Goal: Register for event/course: Sign up to attend an event or enroll in a course

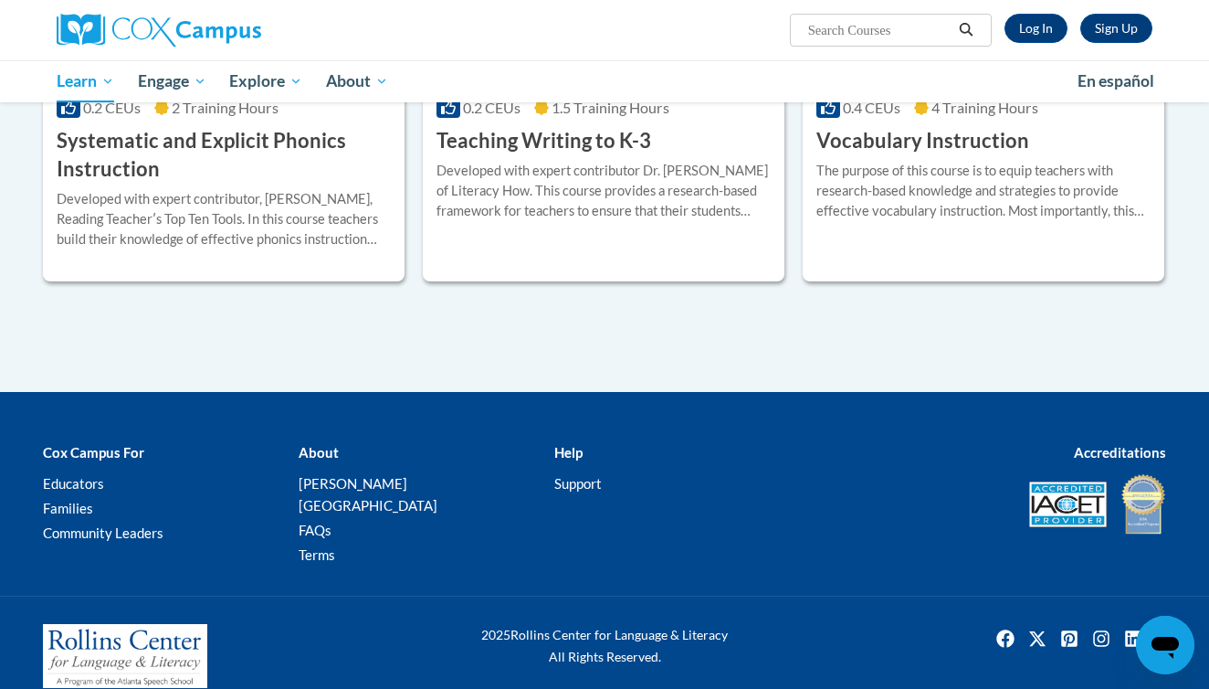
scroll to position [2222, 0]
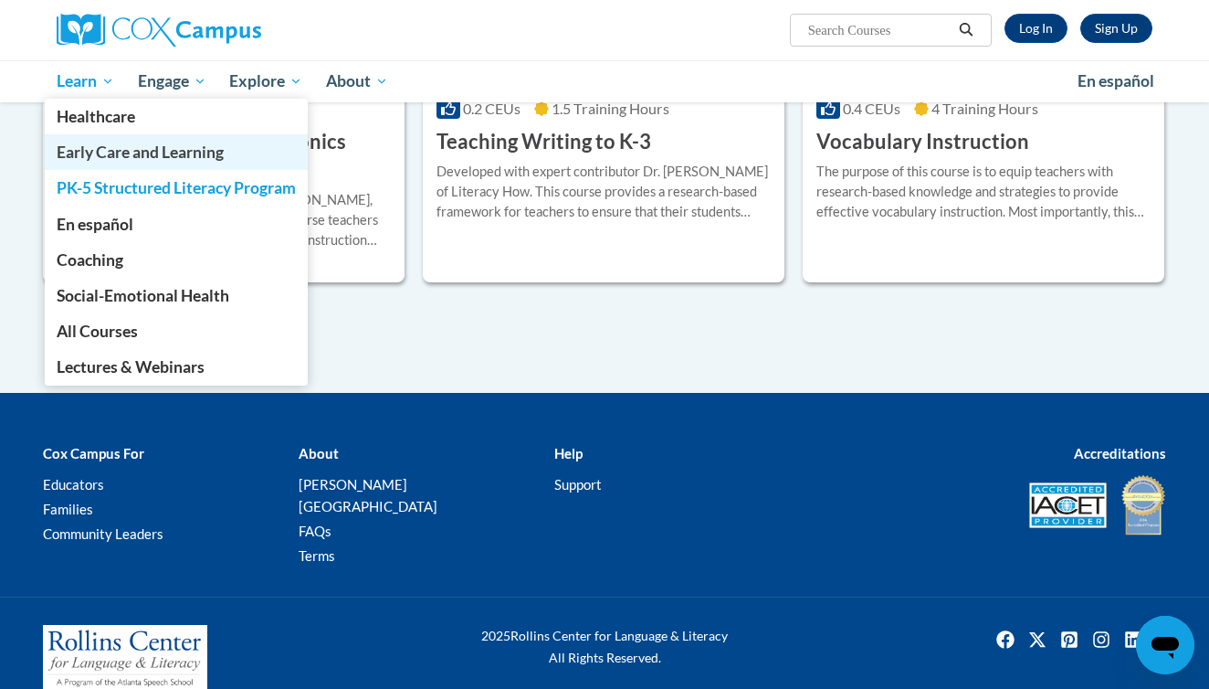
click at [95, 152] on span "Early Care and Learning" at bounding box center [140, 151] width 167 height 19
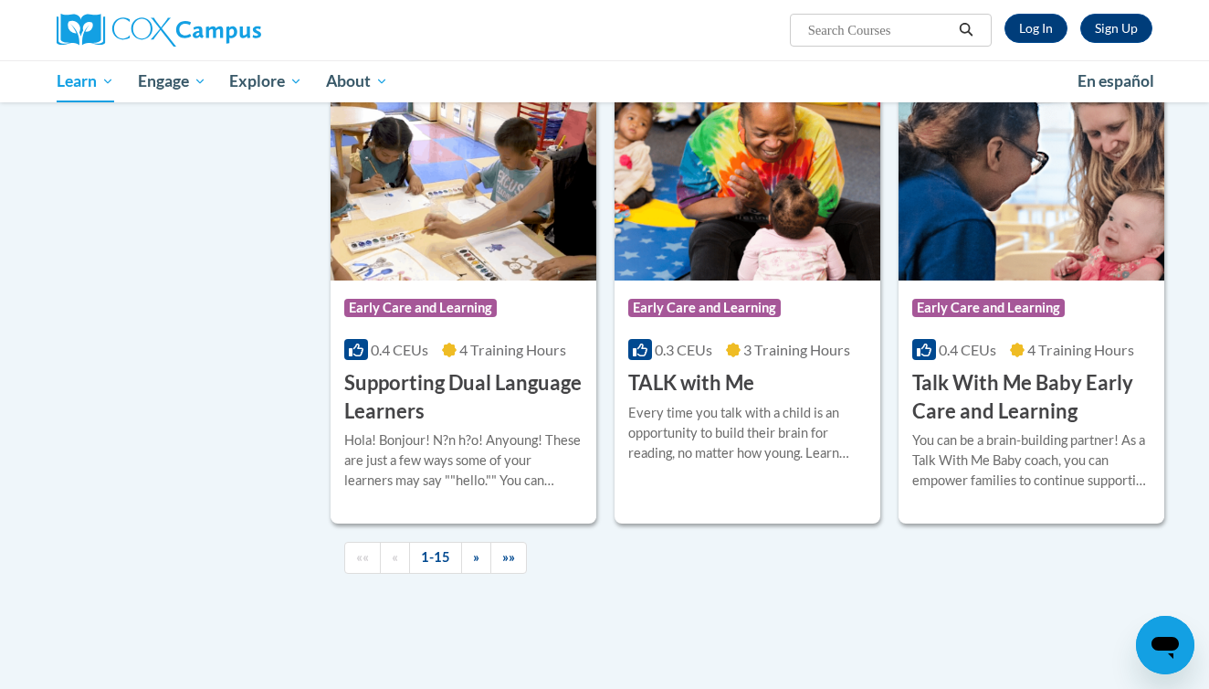
scroll to position [2734, 0]
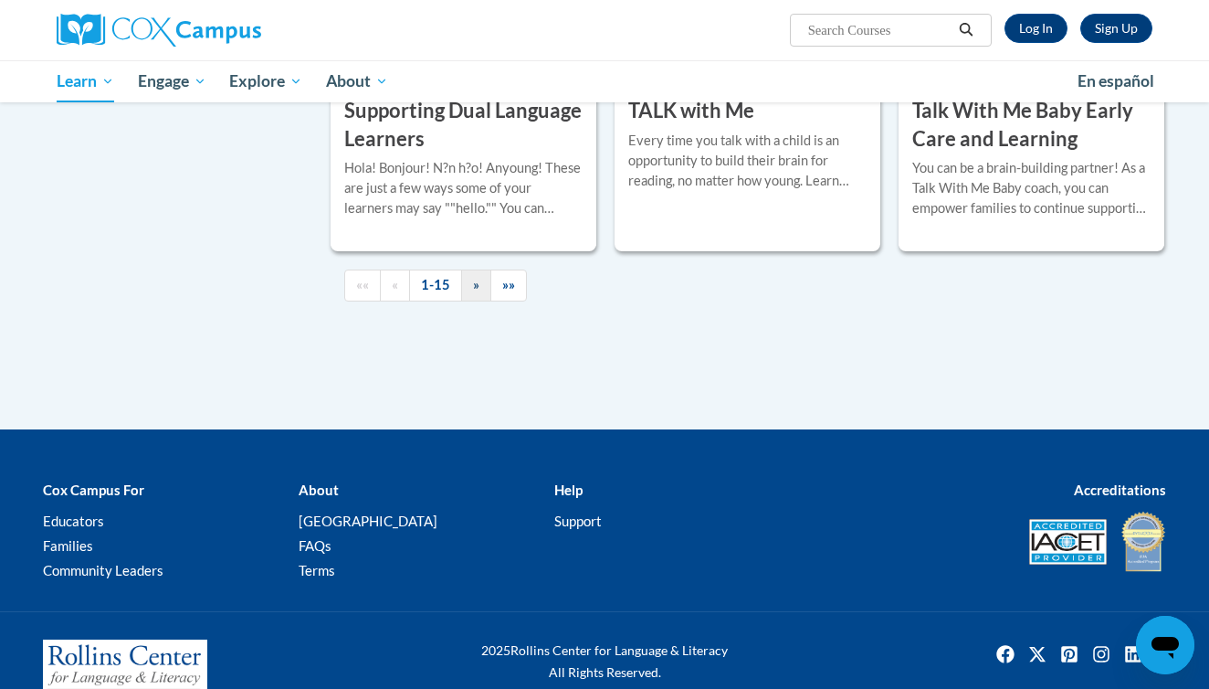
click at [461, 301] on link "»" at bounding box center [476, 285] width 30 height 32
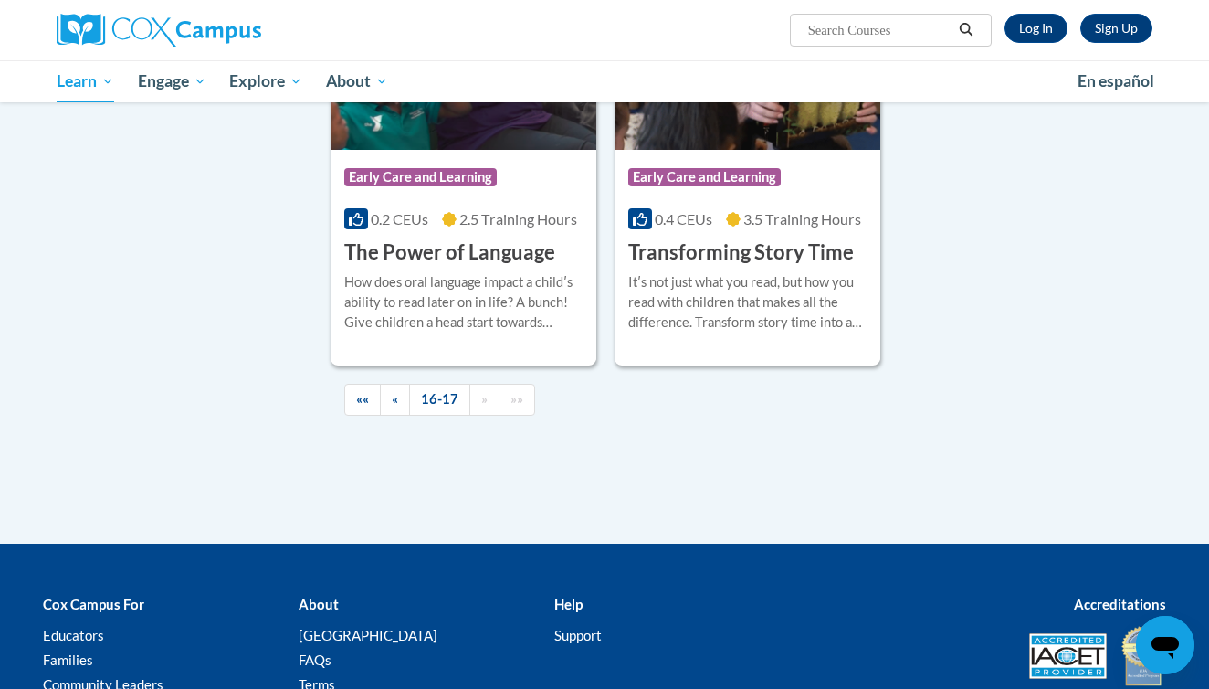
scroll to position [671, 0]
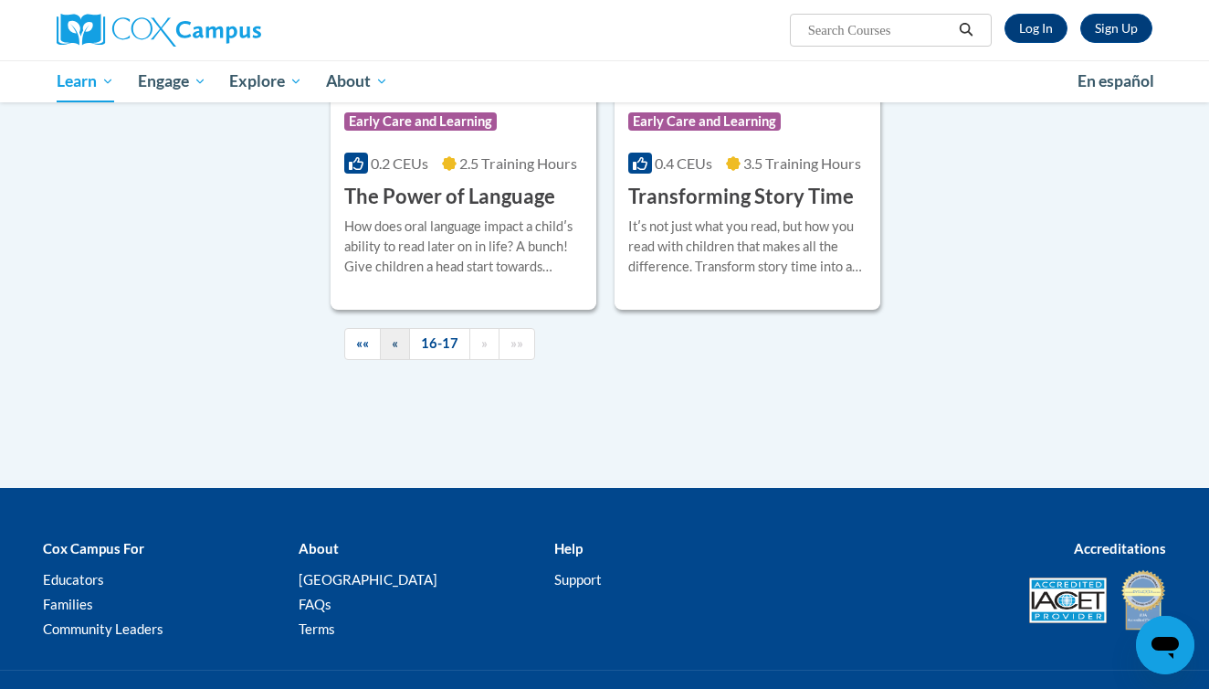
click at [397, 351] on span "«" at bounding box center [395, 343] width 6 height 16
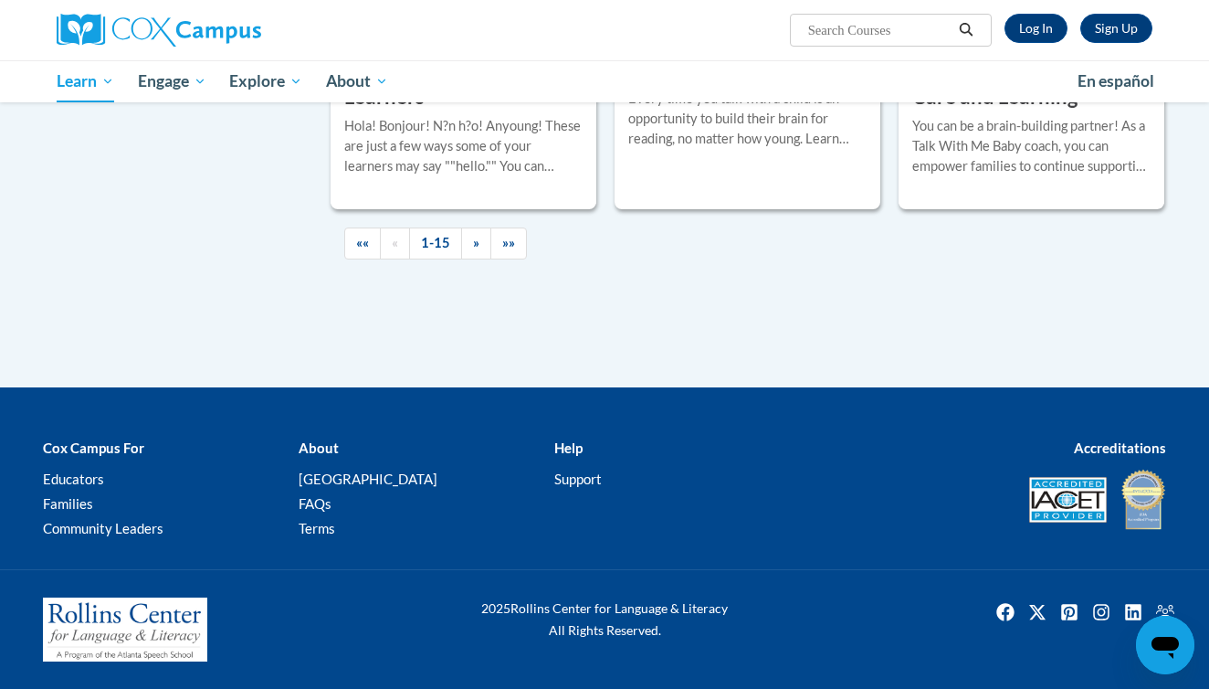
scroll to position [3015, 0]
click at [502, 250] on span "»»" at bounding box center [508, 243] width 13 height 16
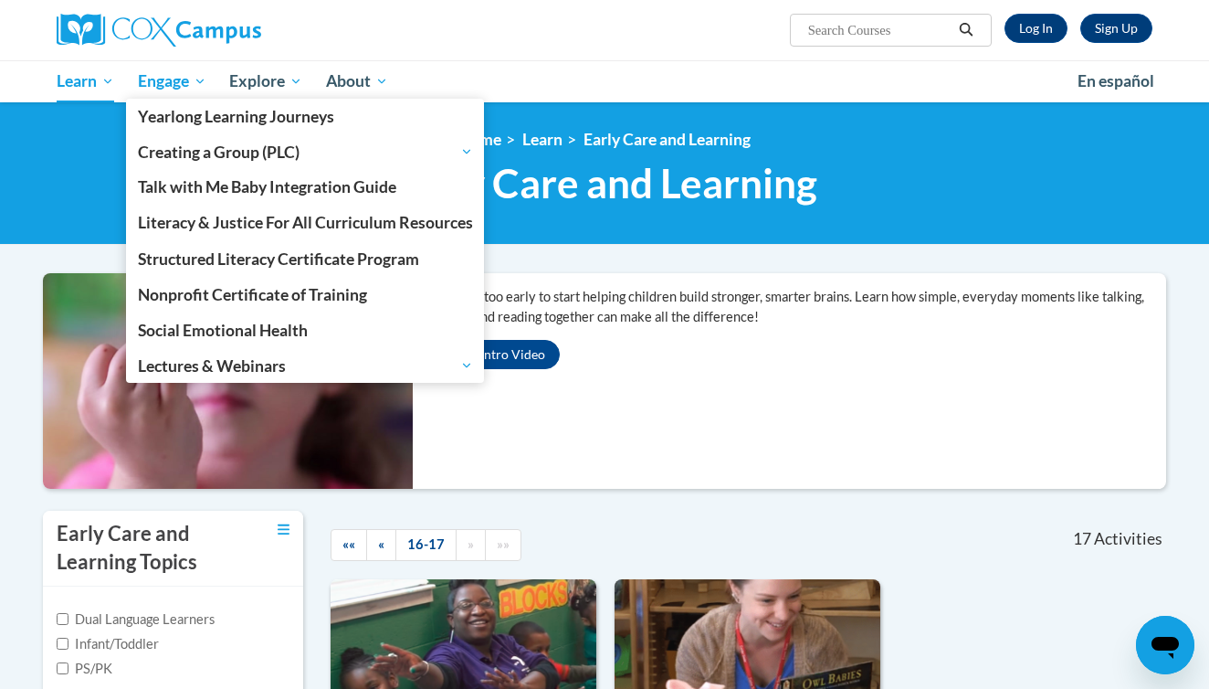
scroll to position [0, 0]
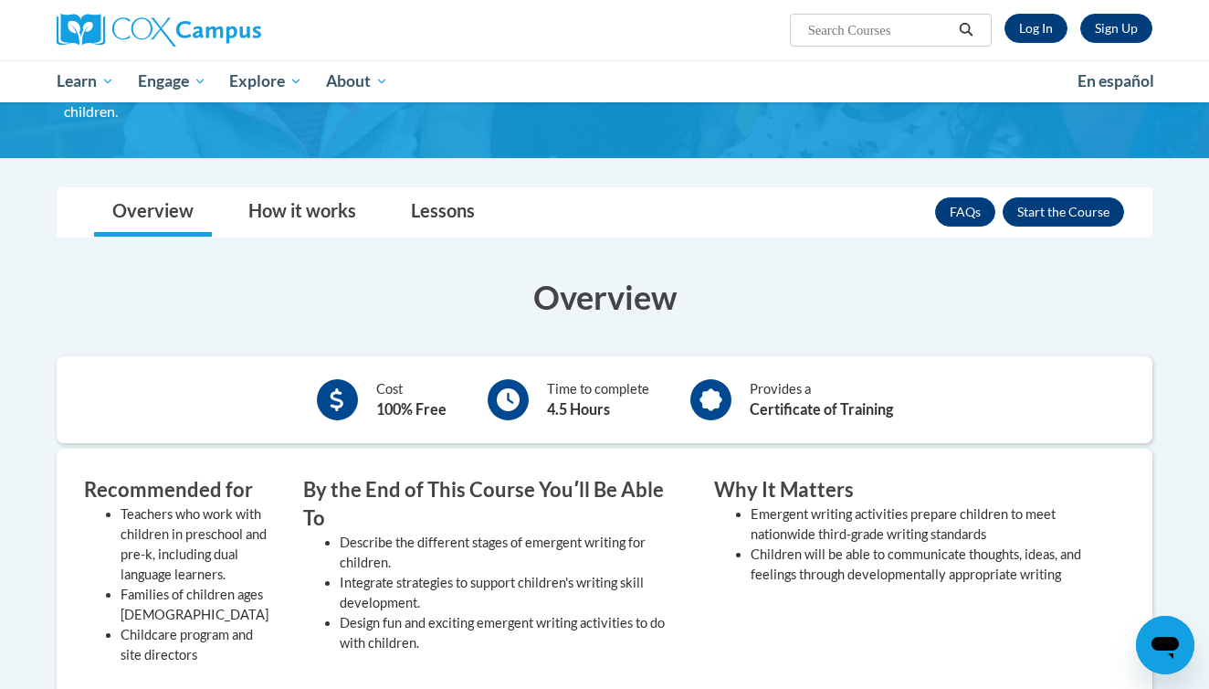
scroll to position [116, 0]
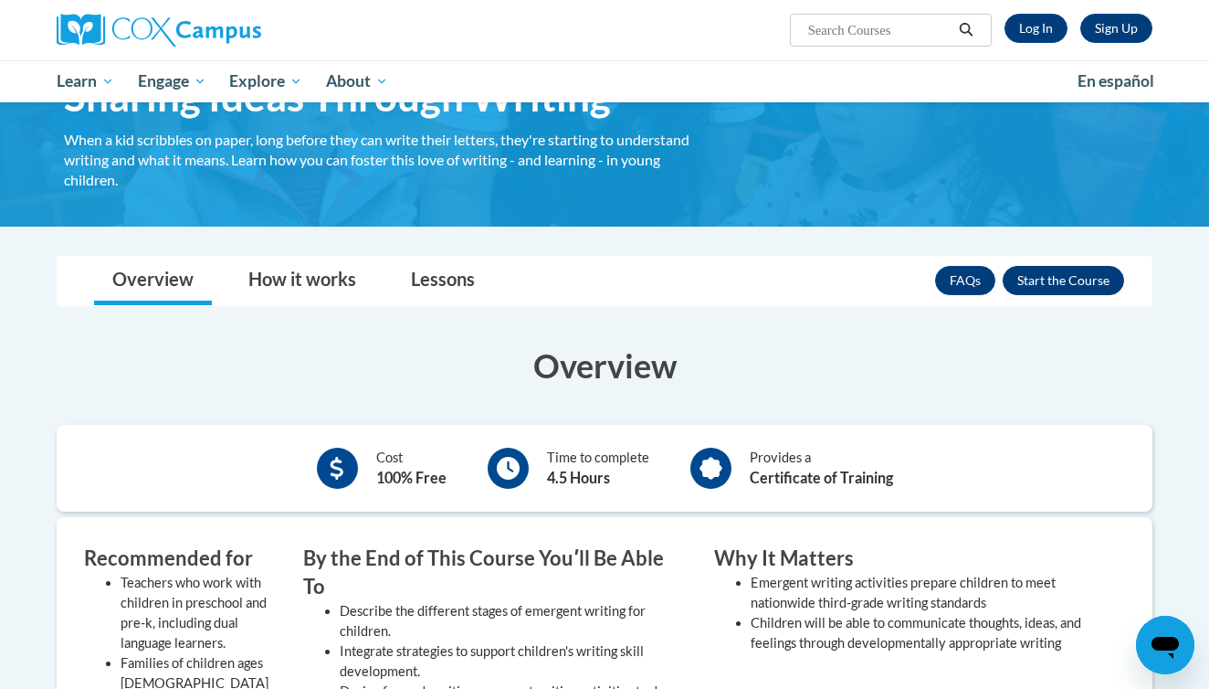
click at [1081, 279] on button "Enroll" at bounding box center [1063, 280] width 121 height 29
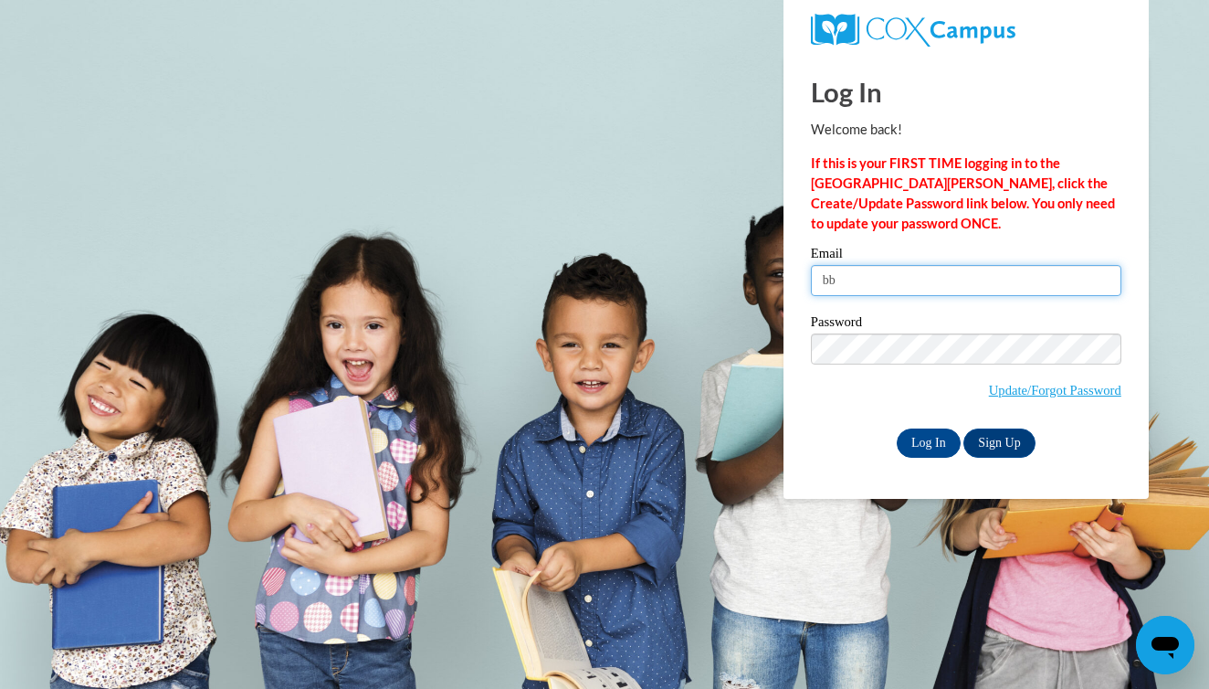
type input "b"
type input "B"
type input "babaughn@crimson.ua.edu"
click at [1033, 363] on span "Update/Forgot Password" at bounding box center [966, 371] width 310 height 76
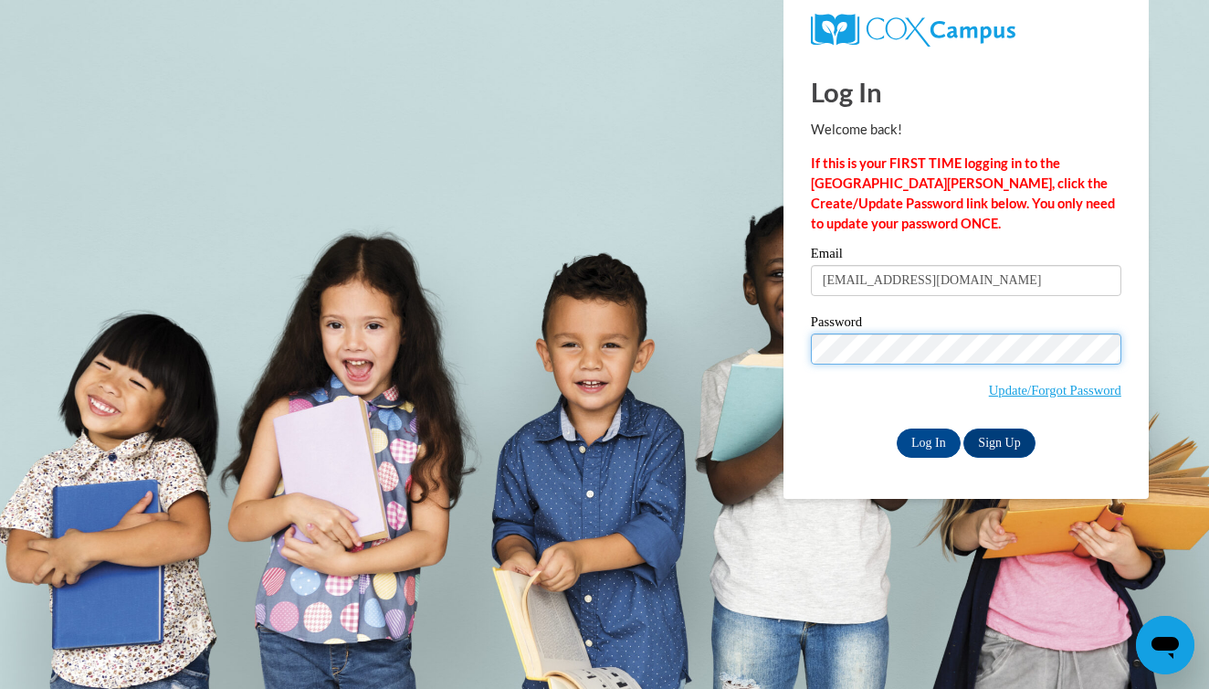
click at [927, 439] on input "Log In" at bounding box center [929, 442] width 64 height 29
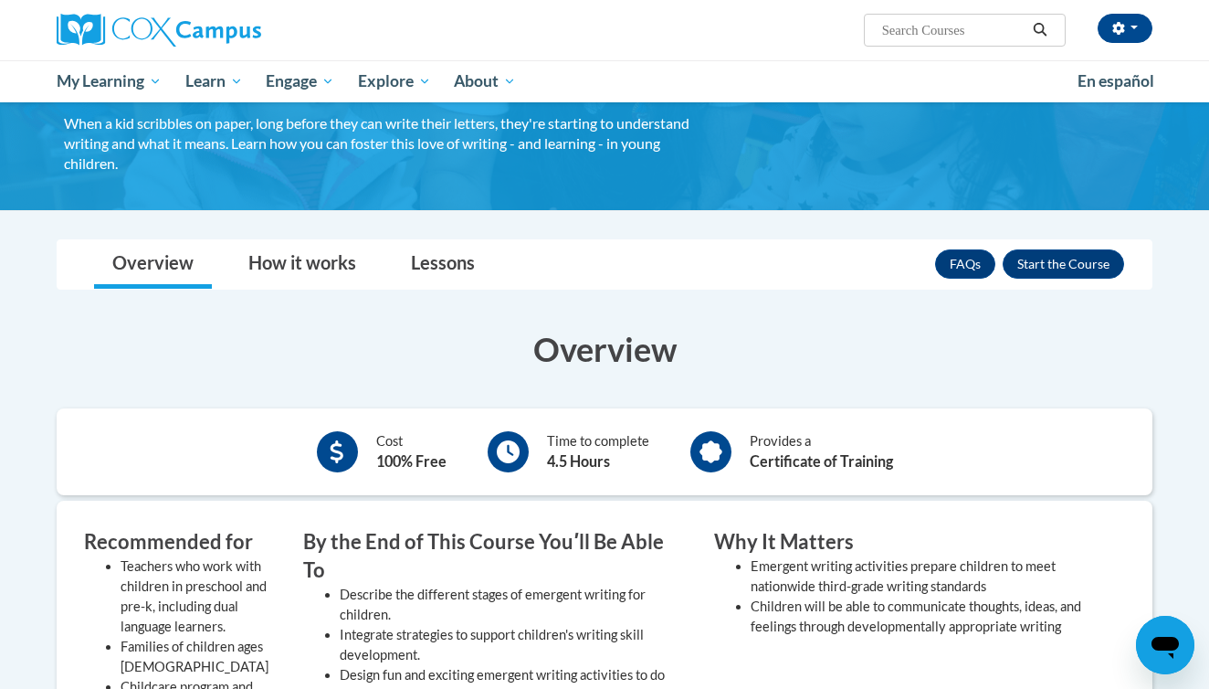
scroll to position [145, 0]
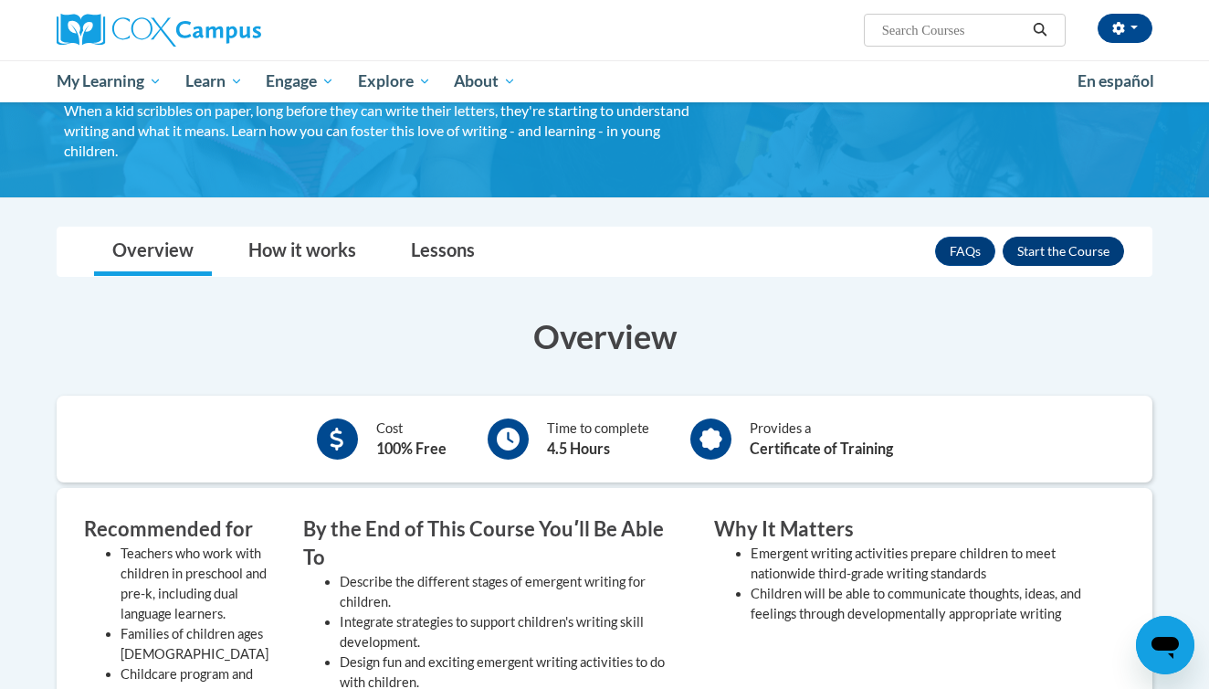
click at [1072, 241] on button "Enroll" at bounding box center [1063, 251] width 121 height 29
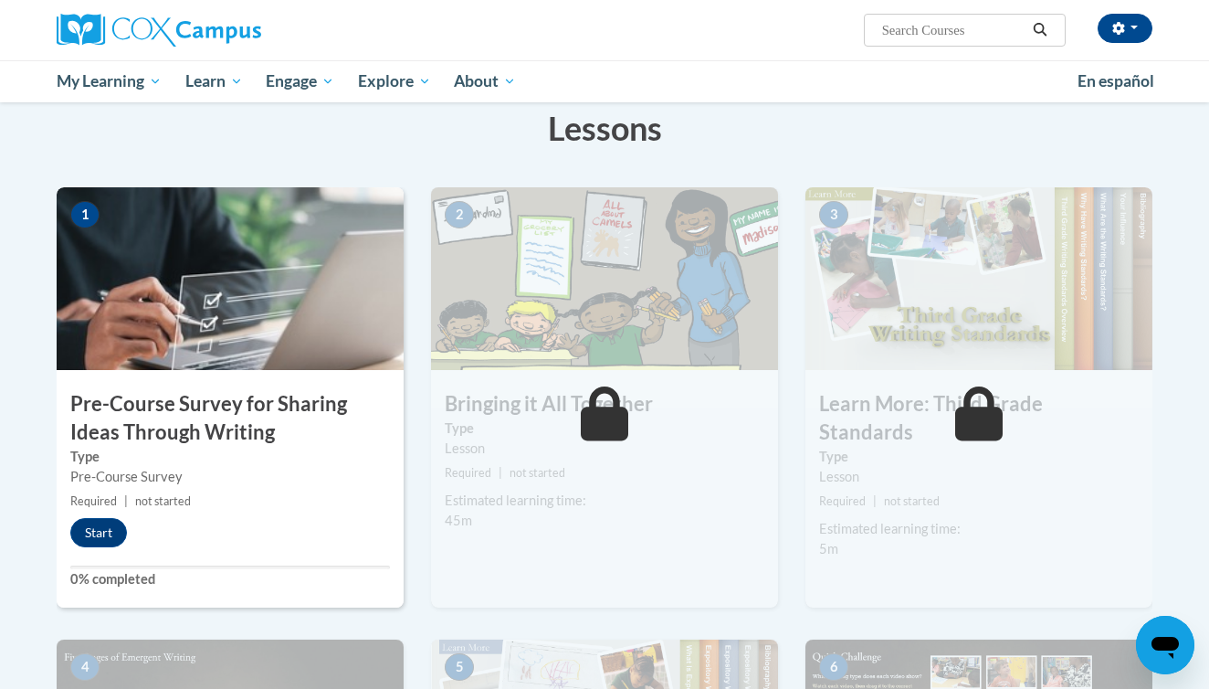
scroll to position [293, 0]
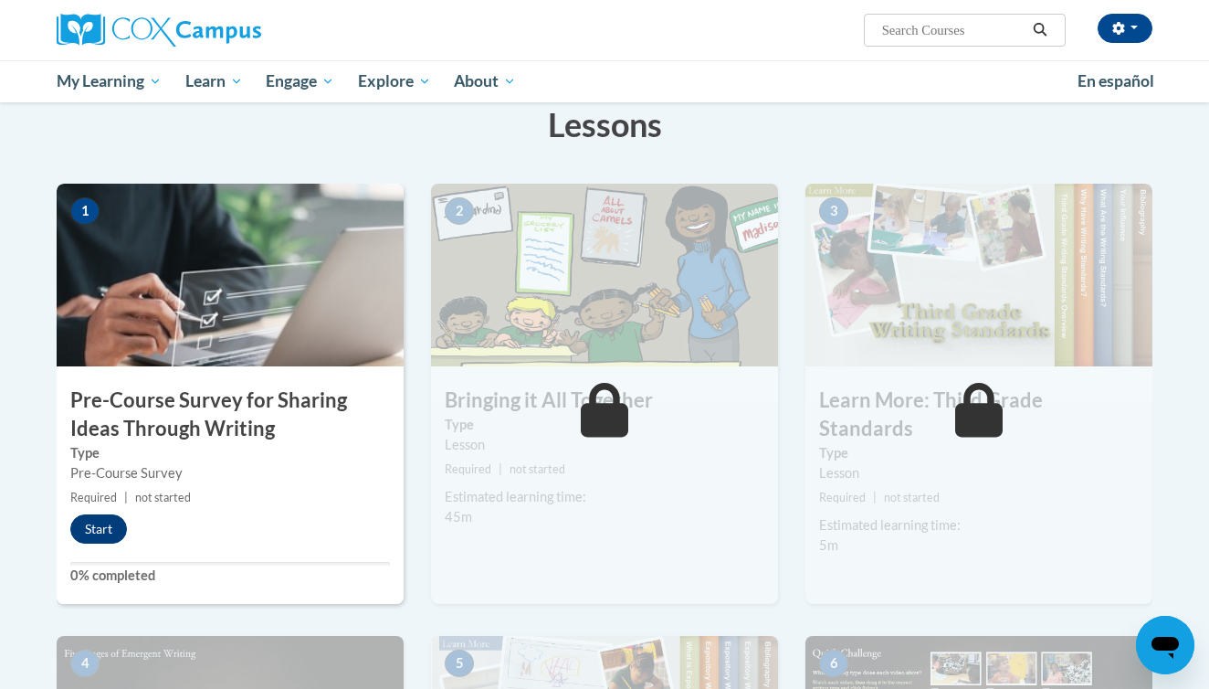
click at [96, 523] on button "Start" at bounding box center [98, 528] width 57 height 29
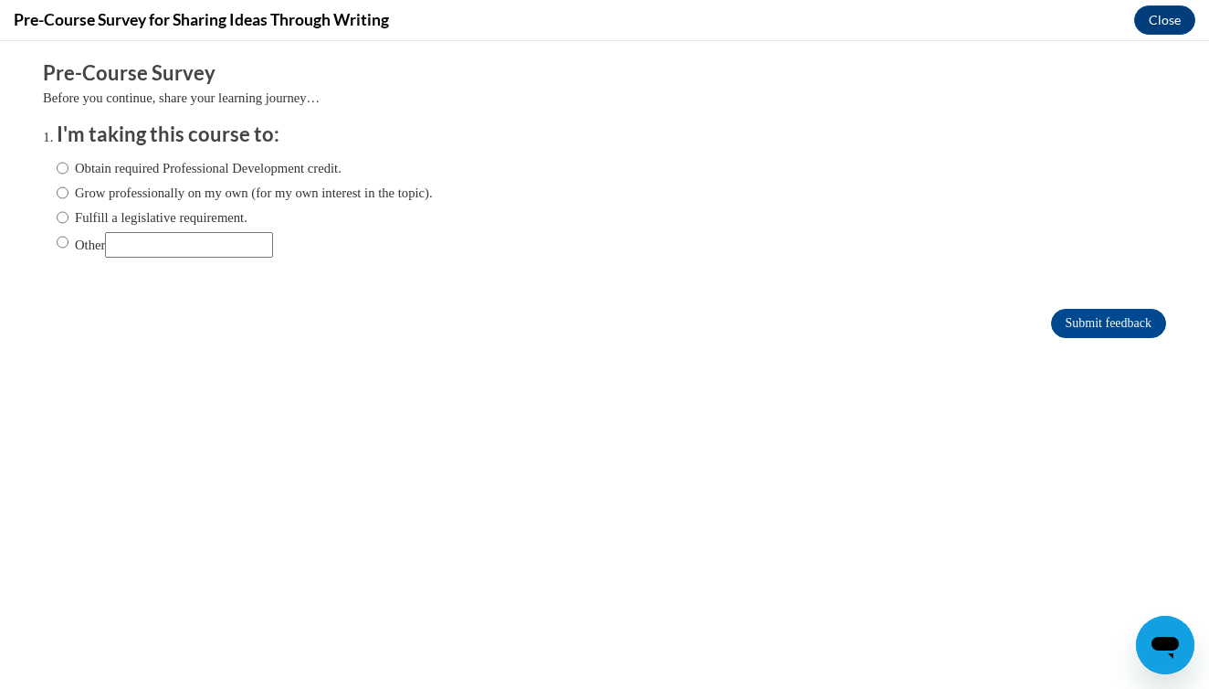
scroll to position [0, 0]
click at [97, 188] on label "Grow professionally on my own (for my own interest in the topic)." at bounding box center [245, 193] width 376 height 20
click at [68, 188] on input "Grow professionally on my own (for my own interest in the topic)." at bounding box center [63, 193] width 12 height 20
radio input "true"
click at [1129, 319] on input "Submit feedback" at bounding box center [1108, 323] width 115 height 29
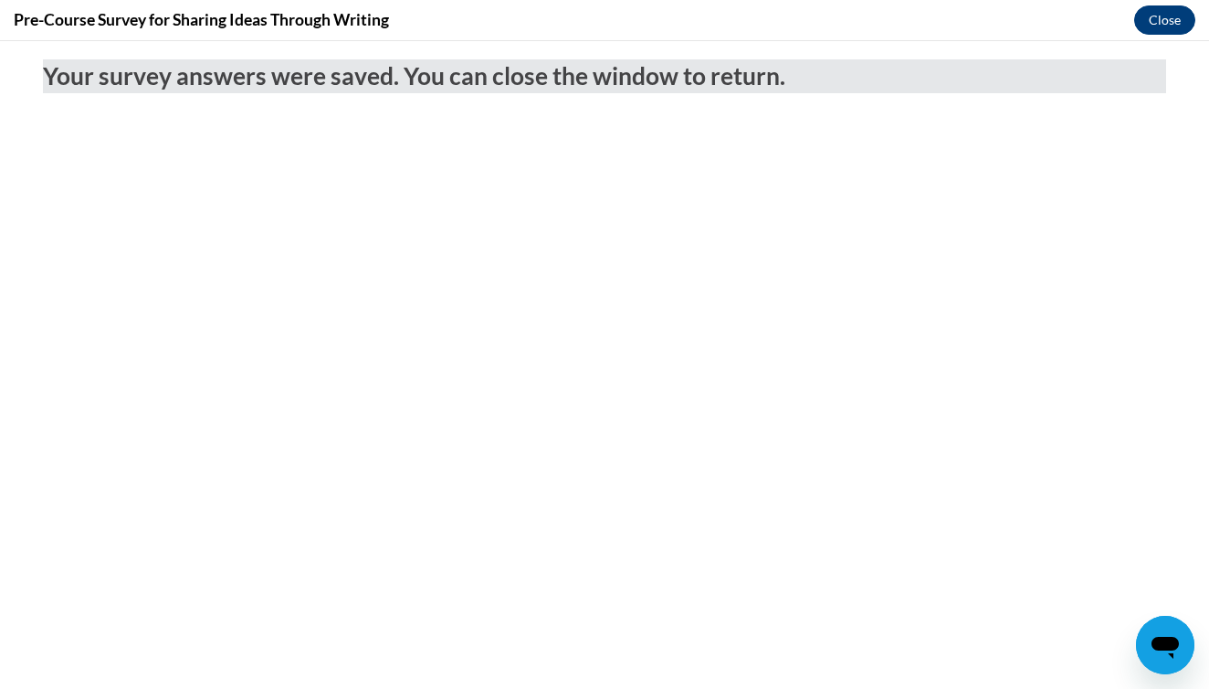
click at [1178, 26] on button "Close" at bounding box center [1164, 19] width 61 height 29
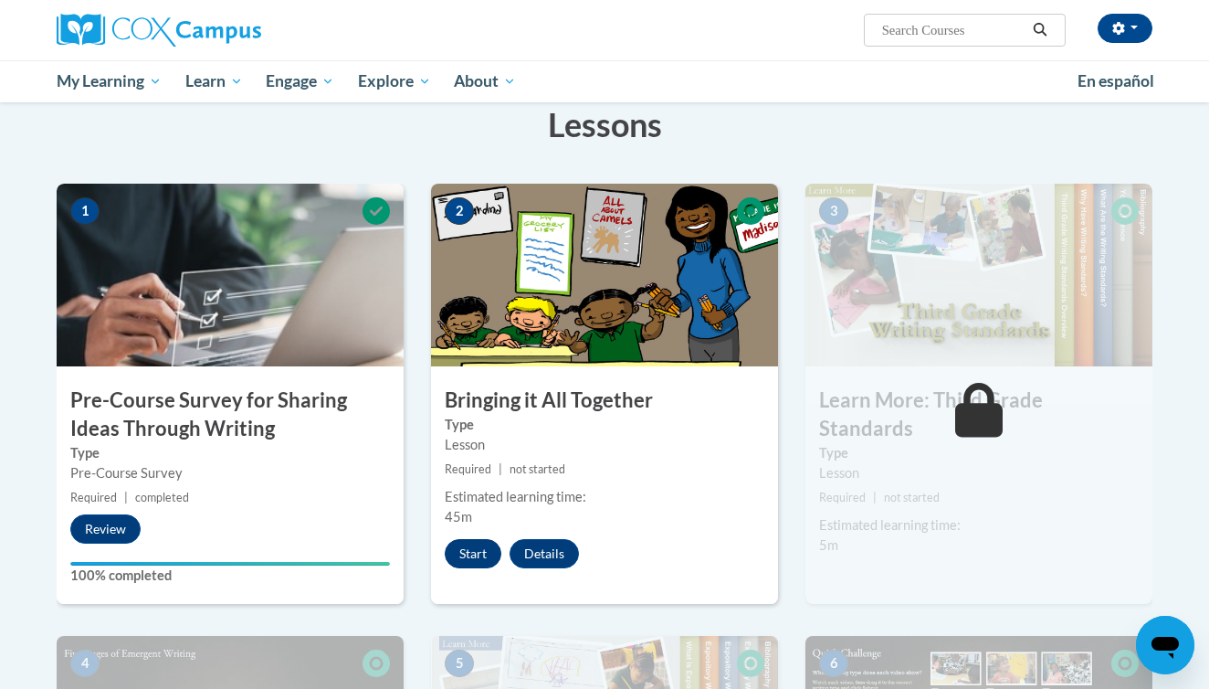
click at [476, 561] on button "Start" at bounding box center [473, 553] width 57 height 29
